Goal: Book appointment/travel/reservation

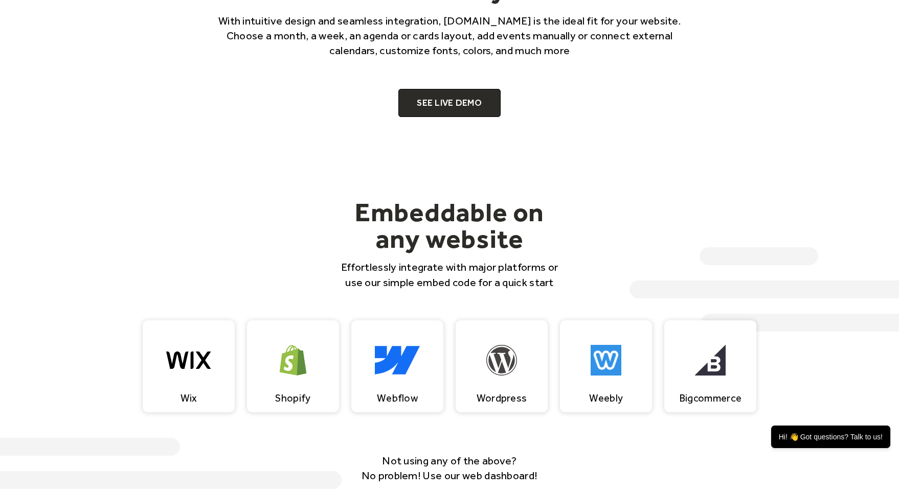
scroll to position [716, 0]
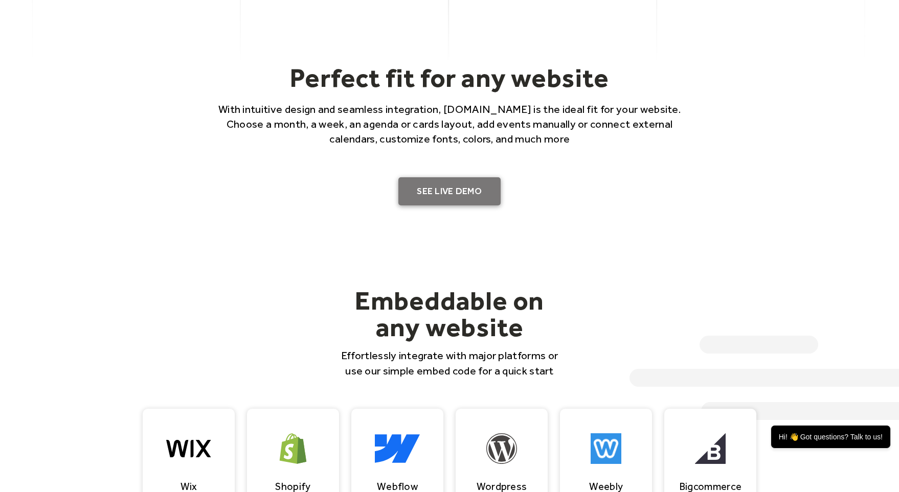
click at [448, 188] on link "SEE LIVE DEMO" at bounding box center [449, 191] width 102 height 29
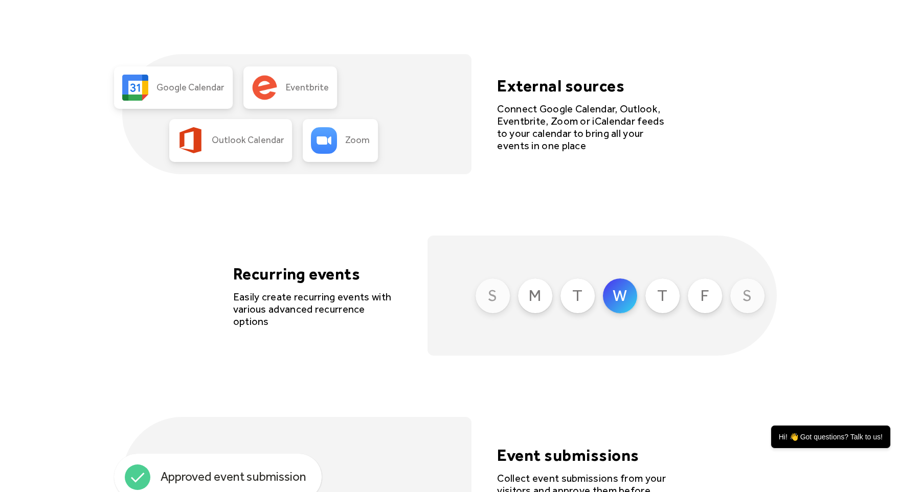
scroll to position [2455, 0]
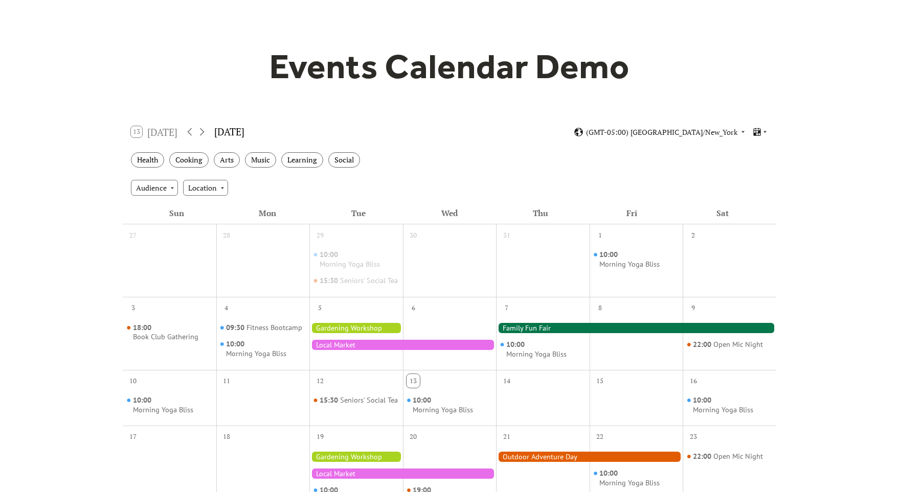
scroll to position [153, 0]
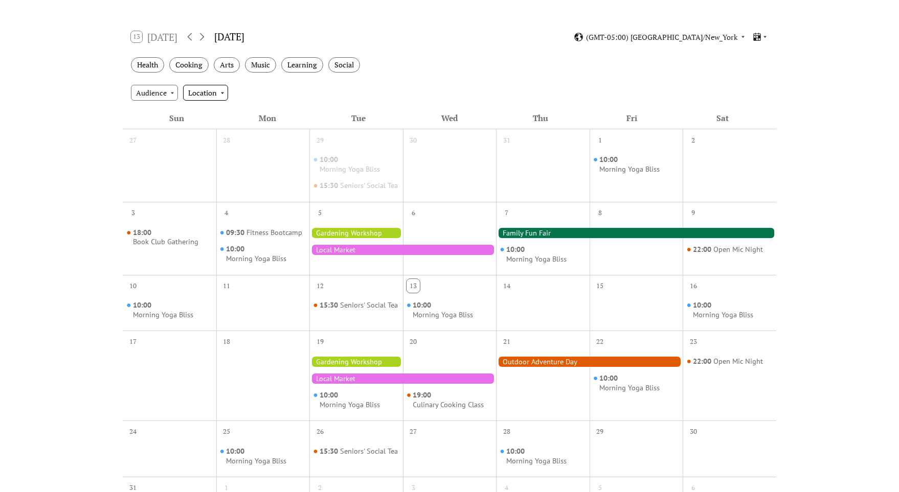
click at [210, 96] on div "Location" at bounding box center [205, 92] width 45 height 15
click at [200, 96] on div "Location" at bounding box center [205, 92] width 45 height 15
click at [162, 95] on div "Audience" at bounding box center [154, 92] width 47 height 15
click at [190, 72] on div "Cooking" at bounding box center [188, 65] width 39 height 16
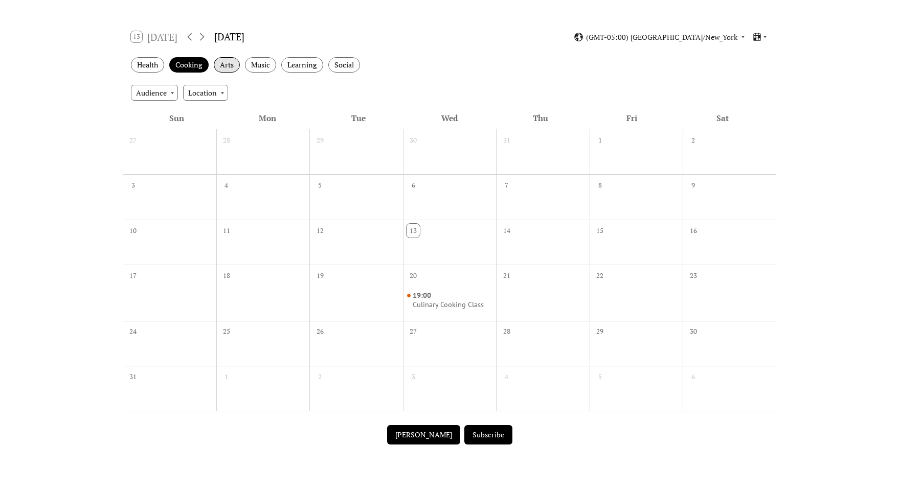
click at [220, 68] on div "Arts" at bounding box center [227, 65] width 26 height 16
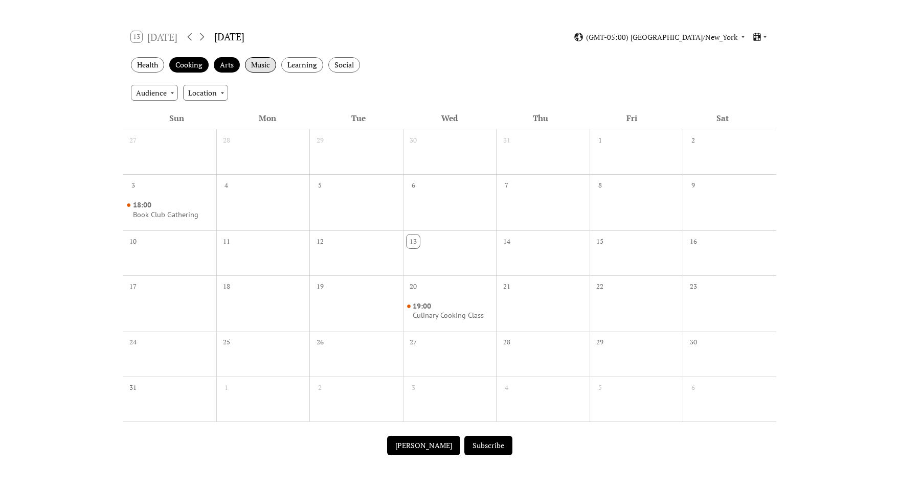
click at [271, 64] on div "Music" at bounding box center [260, 65] width 31 height 16
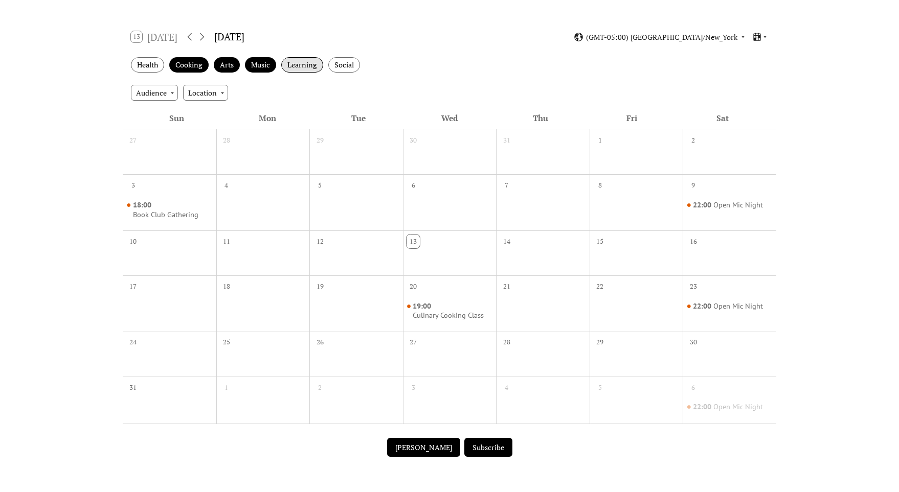
click at [310, 70] on div "Learning" at bounding box center [302, 65] width 42 height 16
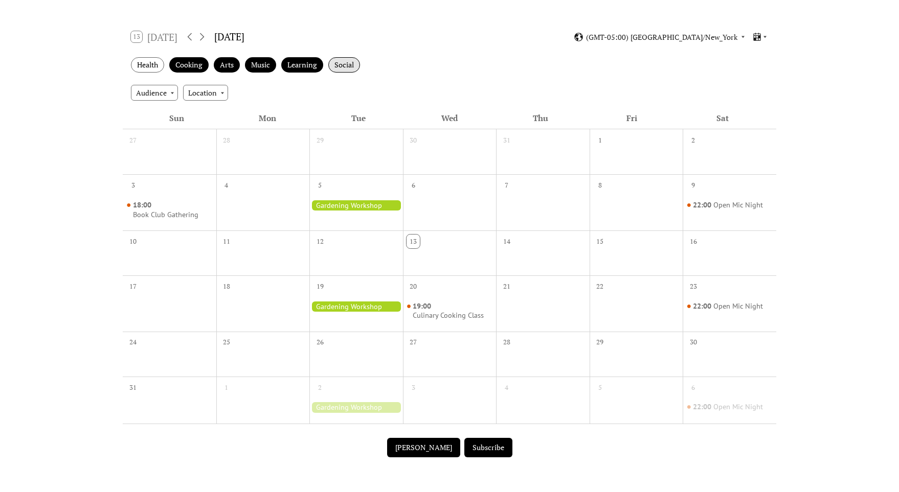
click at [336, 71] on div "Social" at bounding box center [344, 65] width 32 height 16
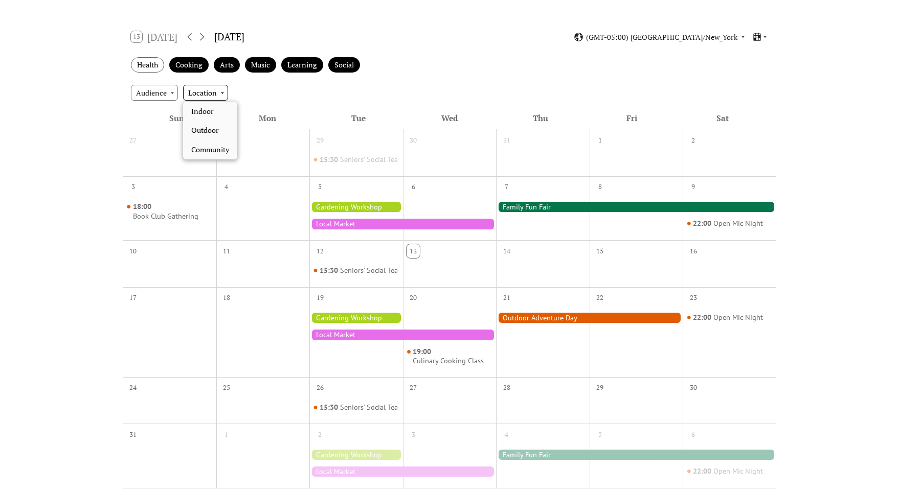
click at [225, 92] on div "Location" at bounding box center [205, 92] width 45 height 15
click at [150, 94] on div "Audience" at bounding box center [154, 92] width 47 height 15
click at [148, 64] on div "Health" at bounding box center [147, 65] width 33 height 16
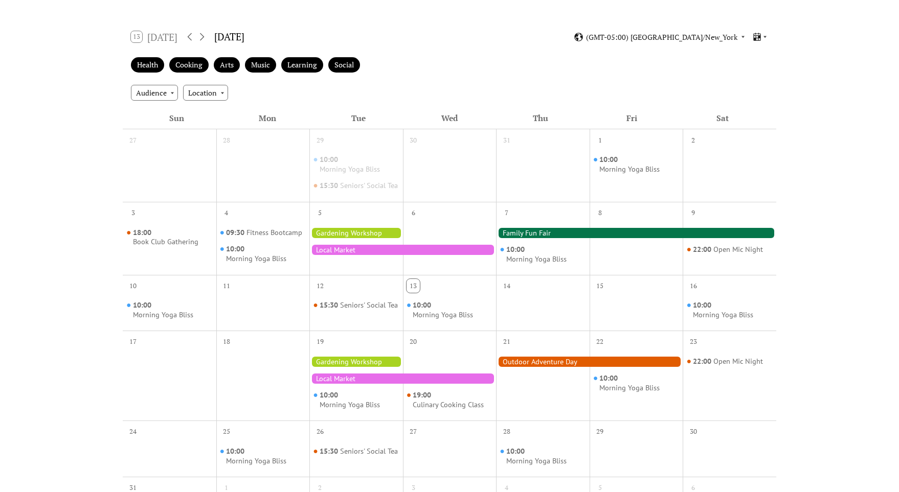
click at [340, 255] on div at bounding box center [402, 250] width 187 height 10
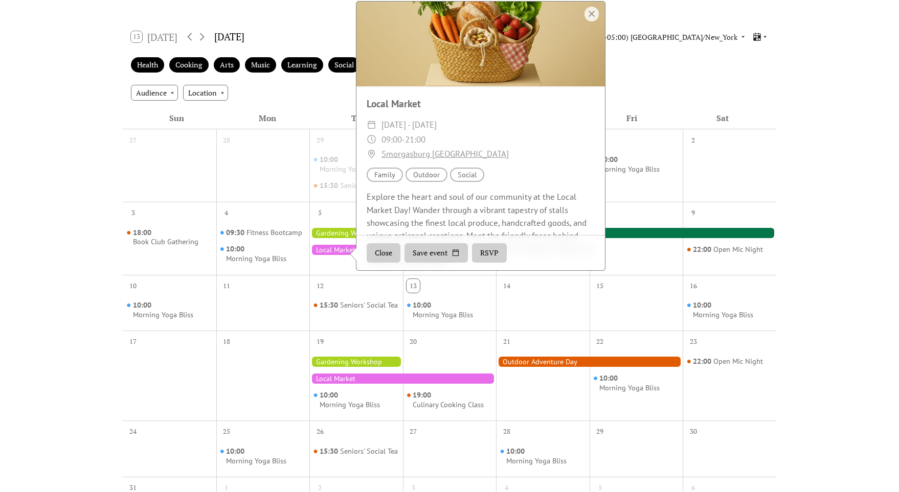
scroll to position [81, 0]
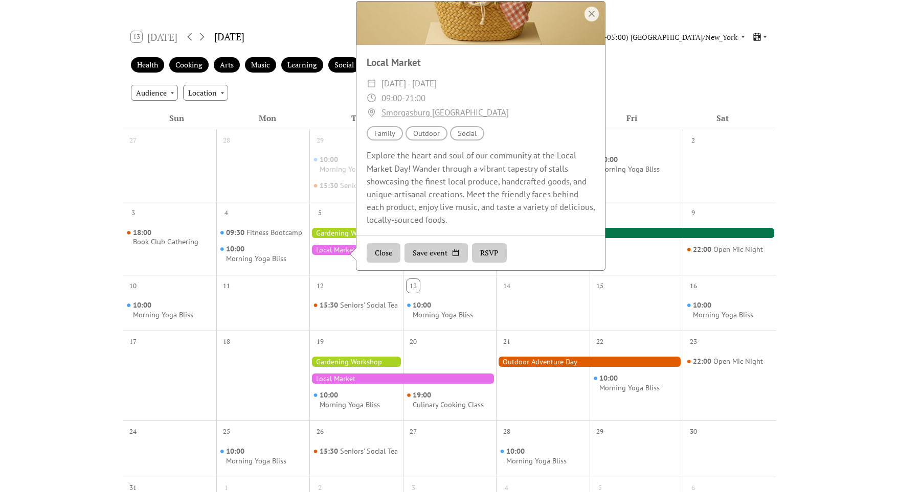
click at [488, 262] on button "RSVP" at bounding box center [489, 253] width 35 height 19
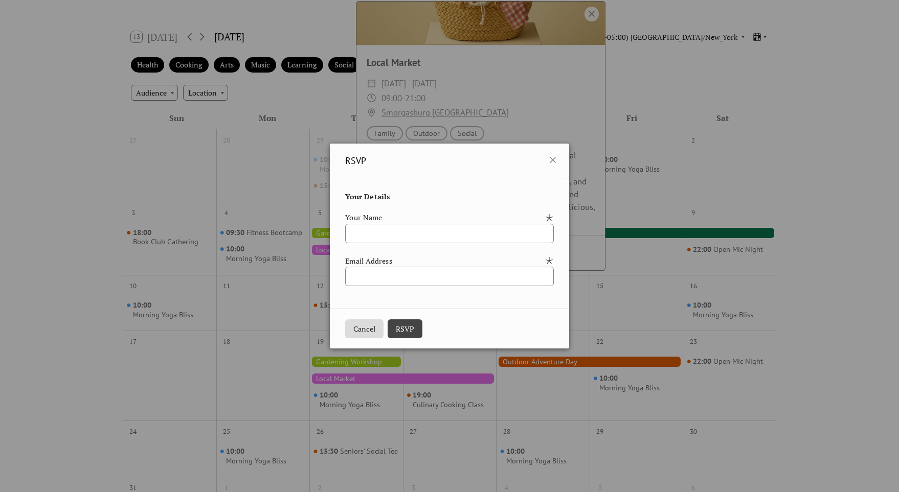
drag, startPoint x: 604, startPoint y: 244, endPoint x: 577, endPoint y: 181, distance: 68.8
click at [603, 244] on div "RSVP Your Details Your Name Email Address Cancel RSVP" at bounding box center [449, 246] width 899 height 492
click at [556, 160] on icon at bounding box center [553, 160] width 12 height 12
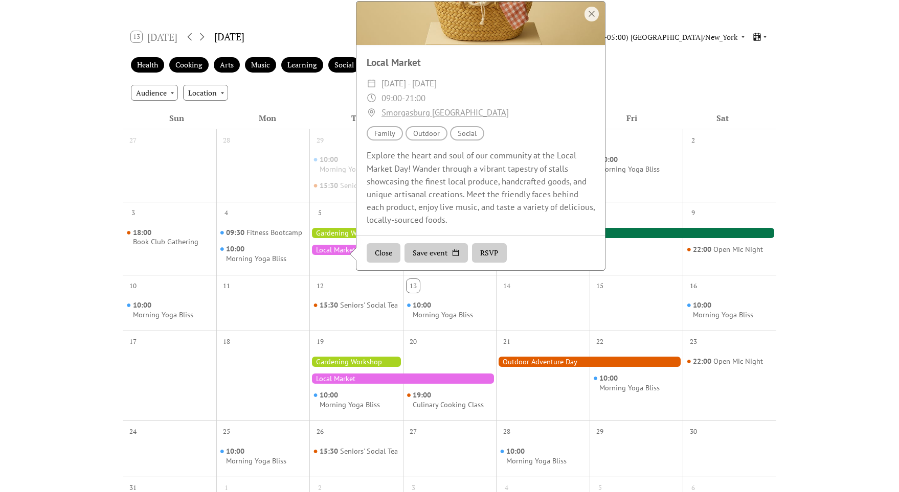
click at [592, 21] on div at bounding box center [592, 14] width 14 height 15
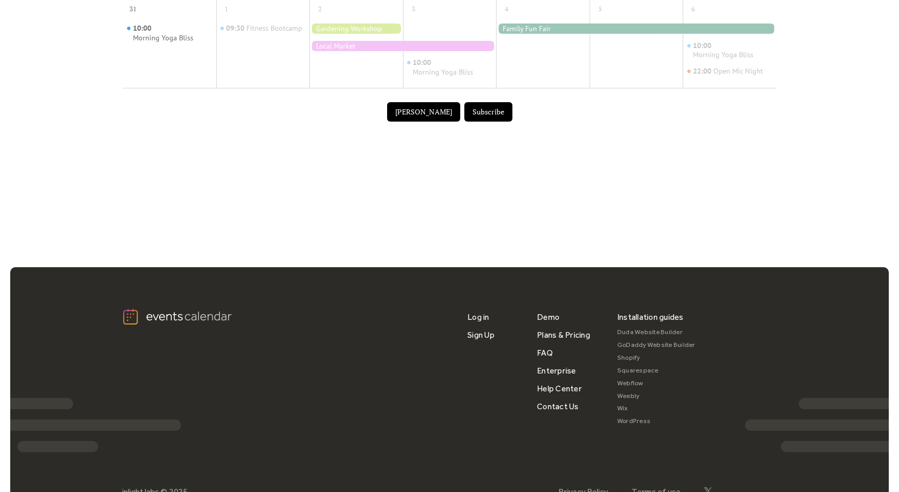
scroll to position [698, 0]
